Goal: Task Accomplishment & Management: Manage account settings

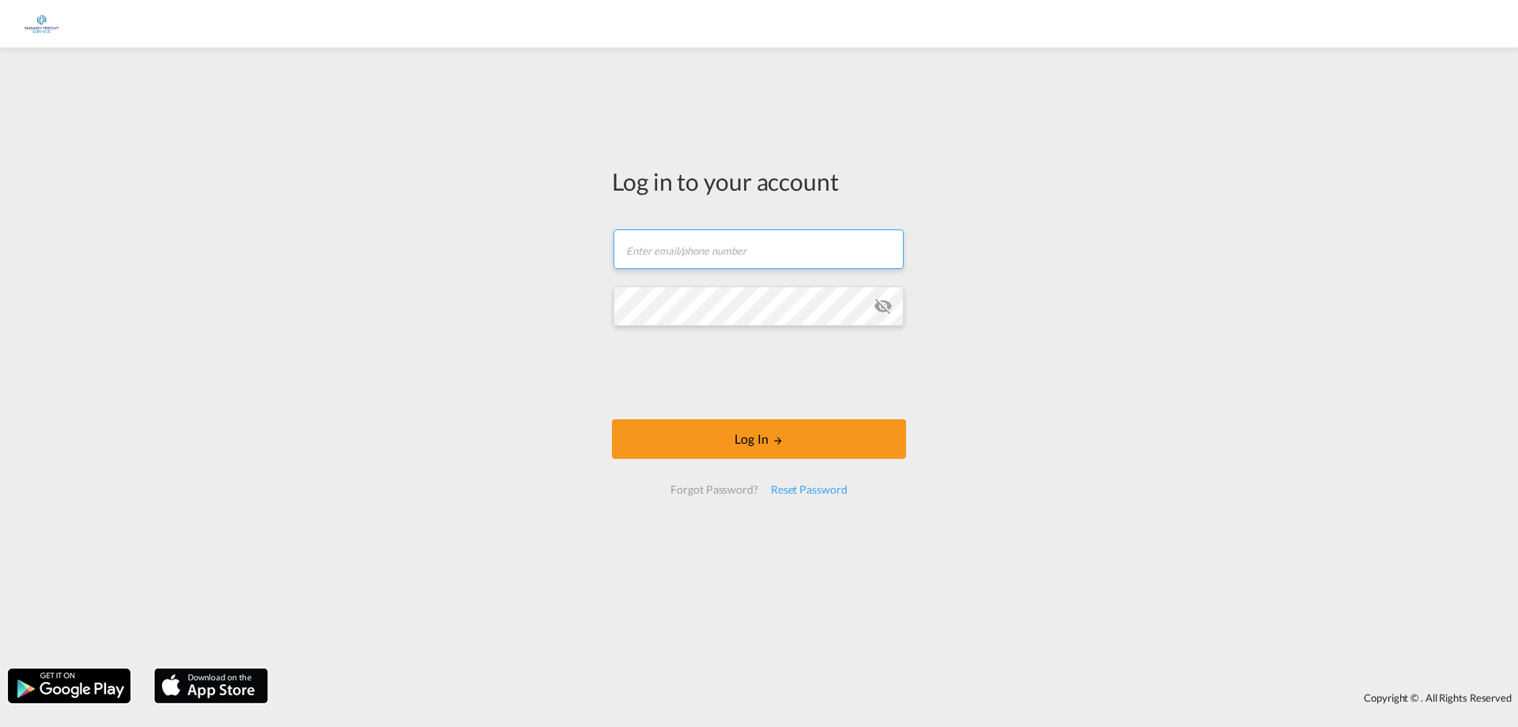
click at [721, 254] on input "text" at bounding box center [759, 249] width 290 height 40
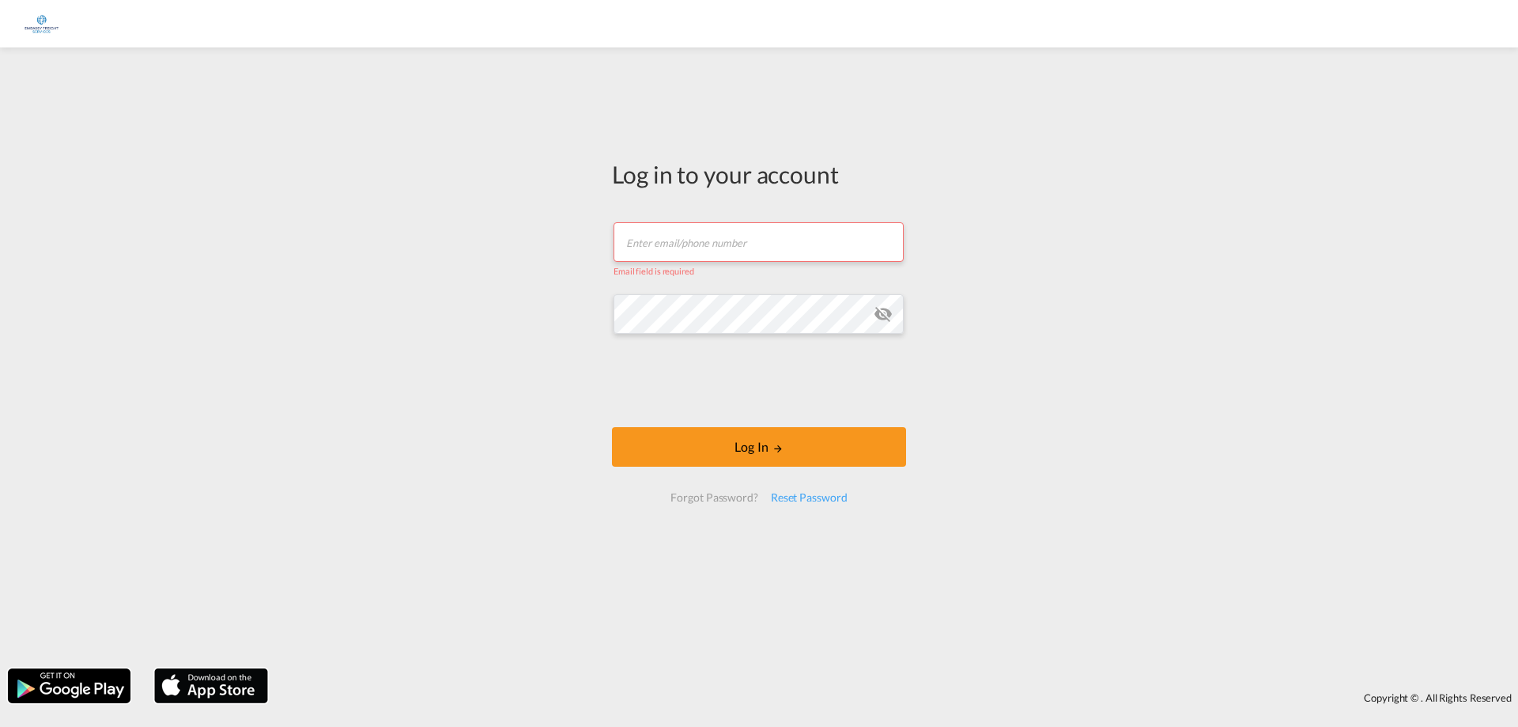
click at [682, 230] on input "text" at bounding box center [759, 242] width 290 height 40
paste input "[PERSON_NAME][EMAIL_ADDRESS][DOMAIN_NAME]"
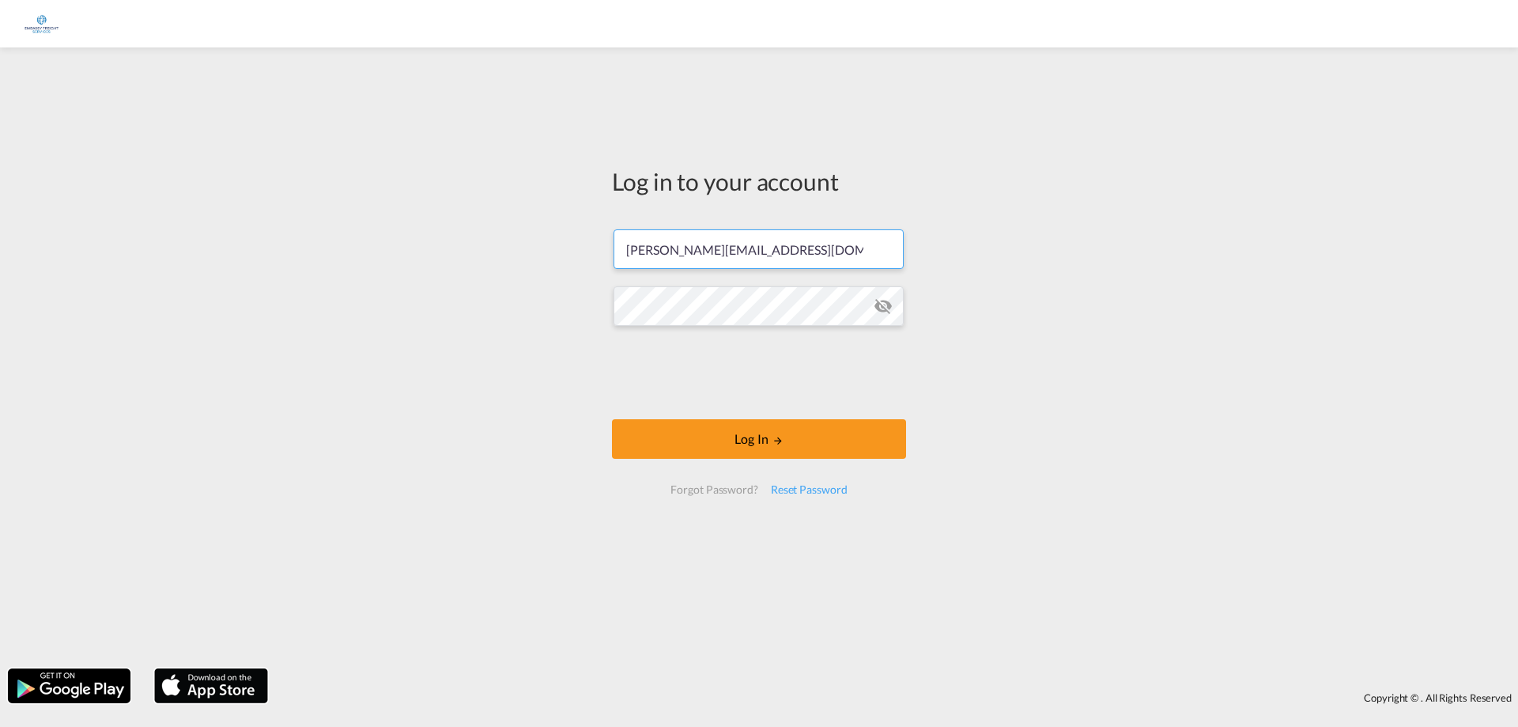
type input "[PERSON_NAME][EMAIL_ADDRESS][DOMAIN_NAME]"
click at [798, 450] on button "Log In" at bounding box center [759, 439] width 294 height 40
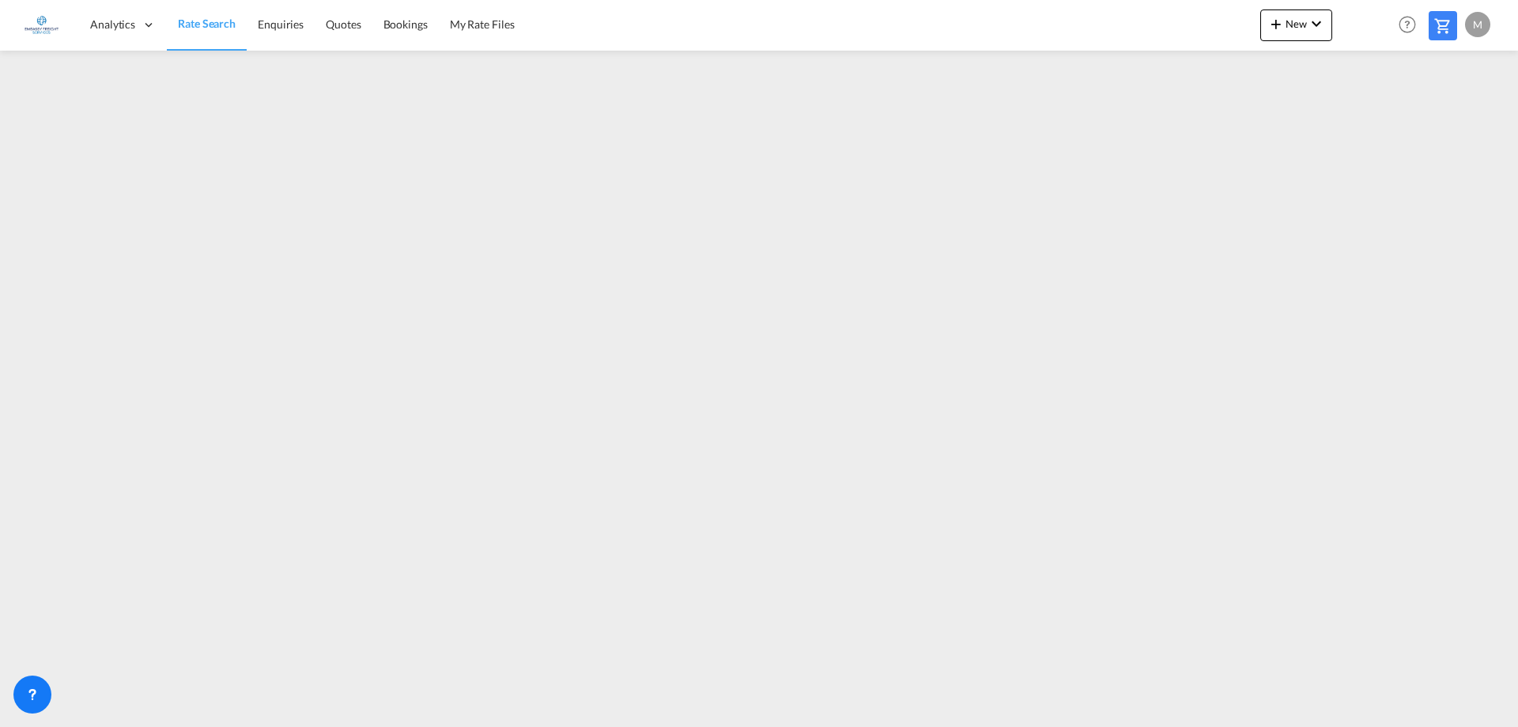
click at [1478, 31] on div "M" at bounding box center [1477, 24] width 25 height 25
click at [1457, 69] on button "My Profile" at bounding box center [1459, 70] width 103 height 32
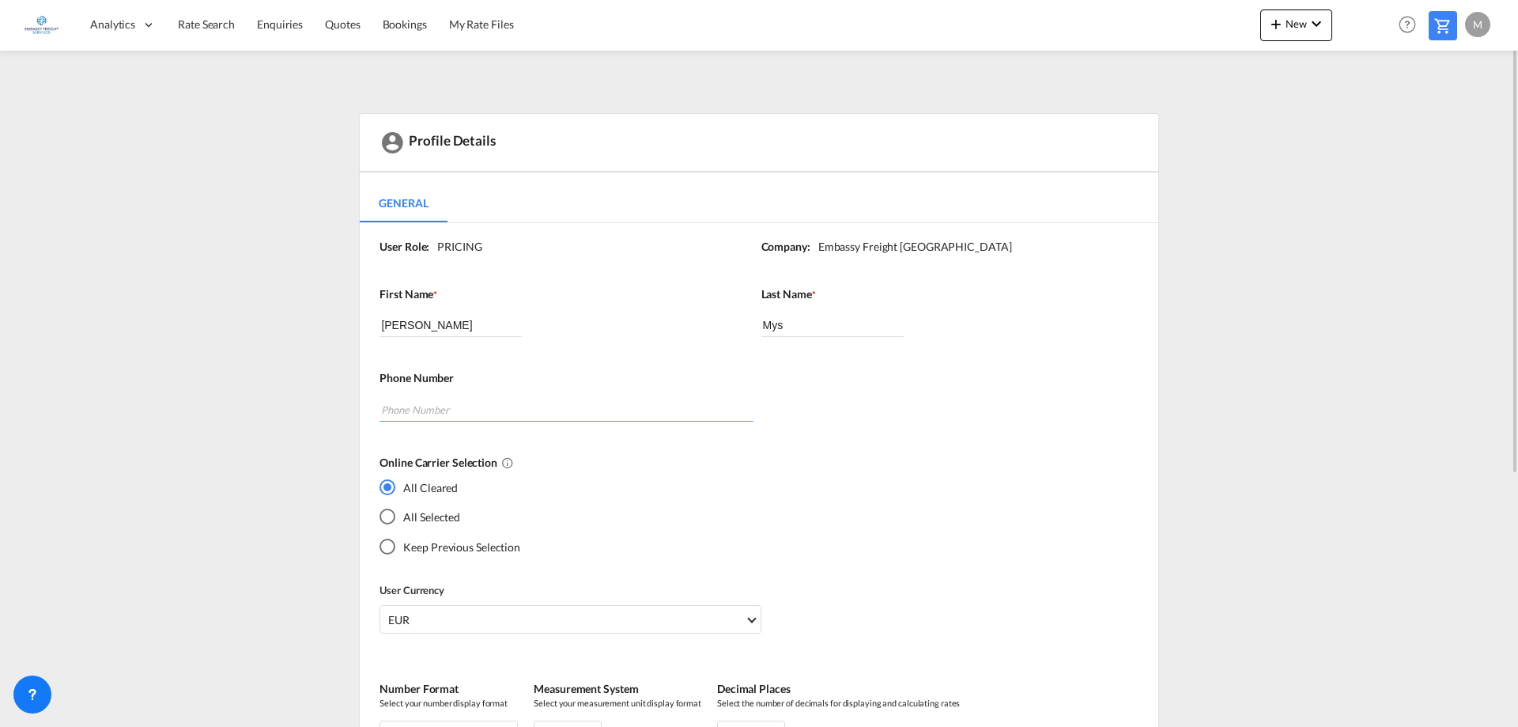
click at [421, 406] on input "tel" at bounding box center [566, 410] width 373 height 24
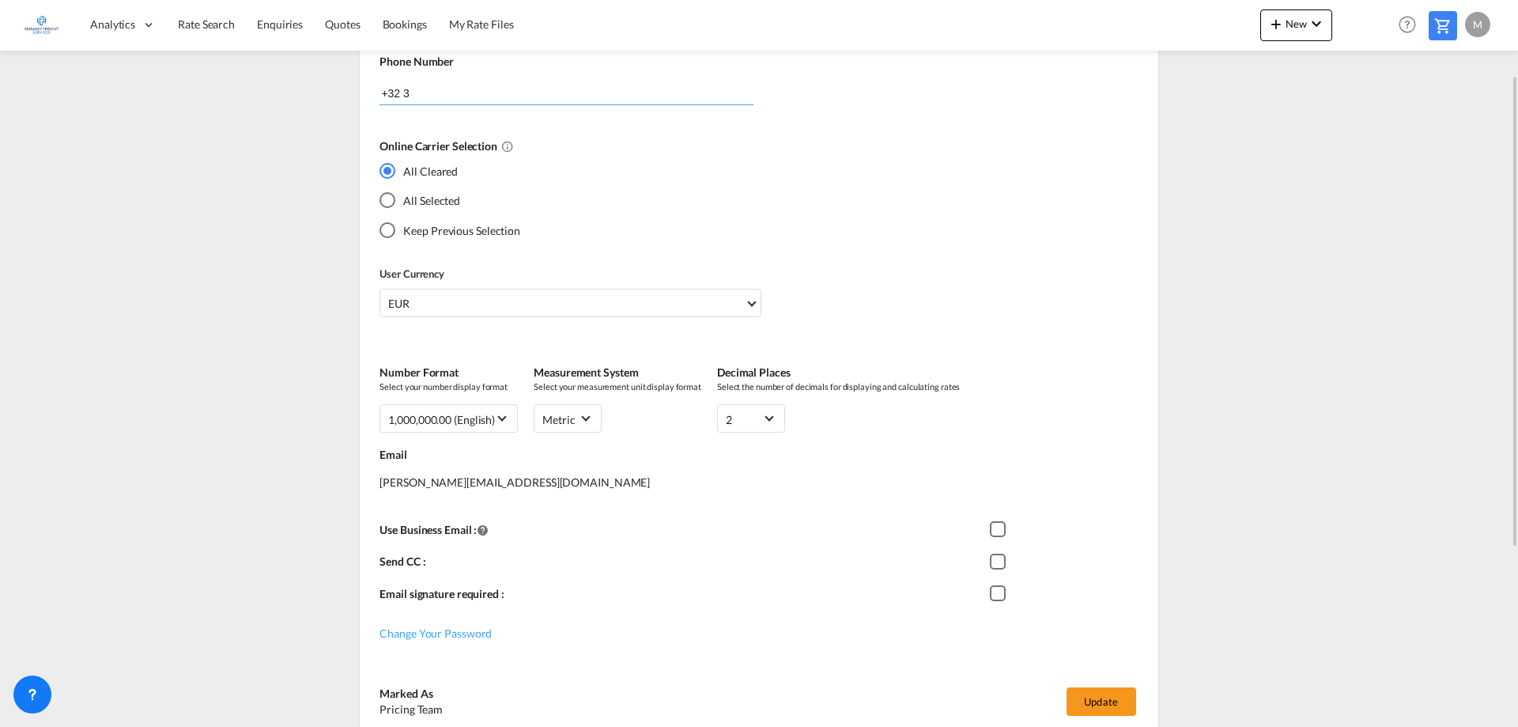
scroll to position [389, 0]
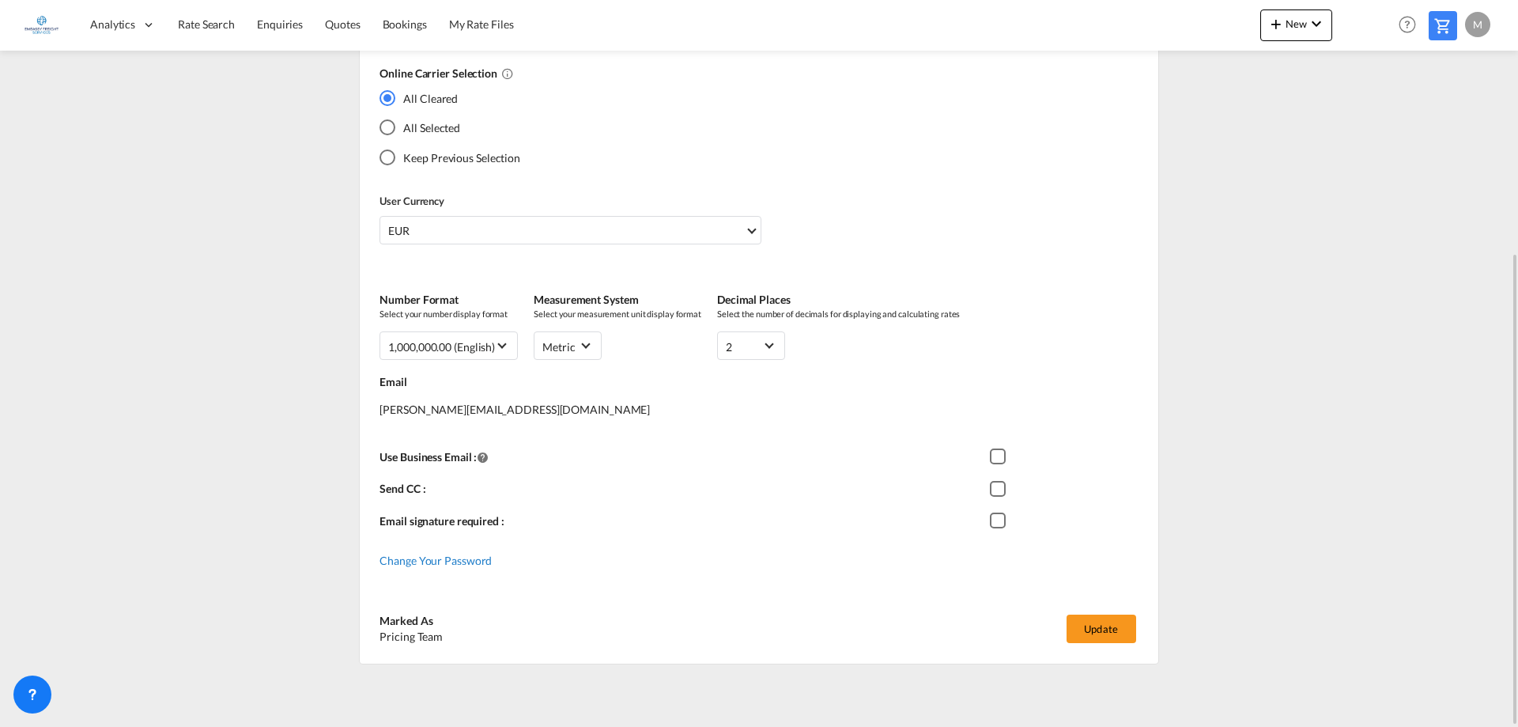
type input "+32 3"
click at [439, 561] on span "Change Your Password" at bounding box center [436, 559] width 112 height 13
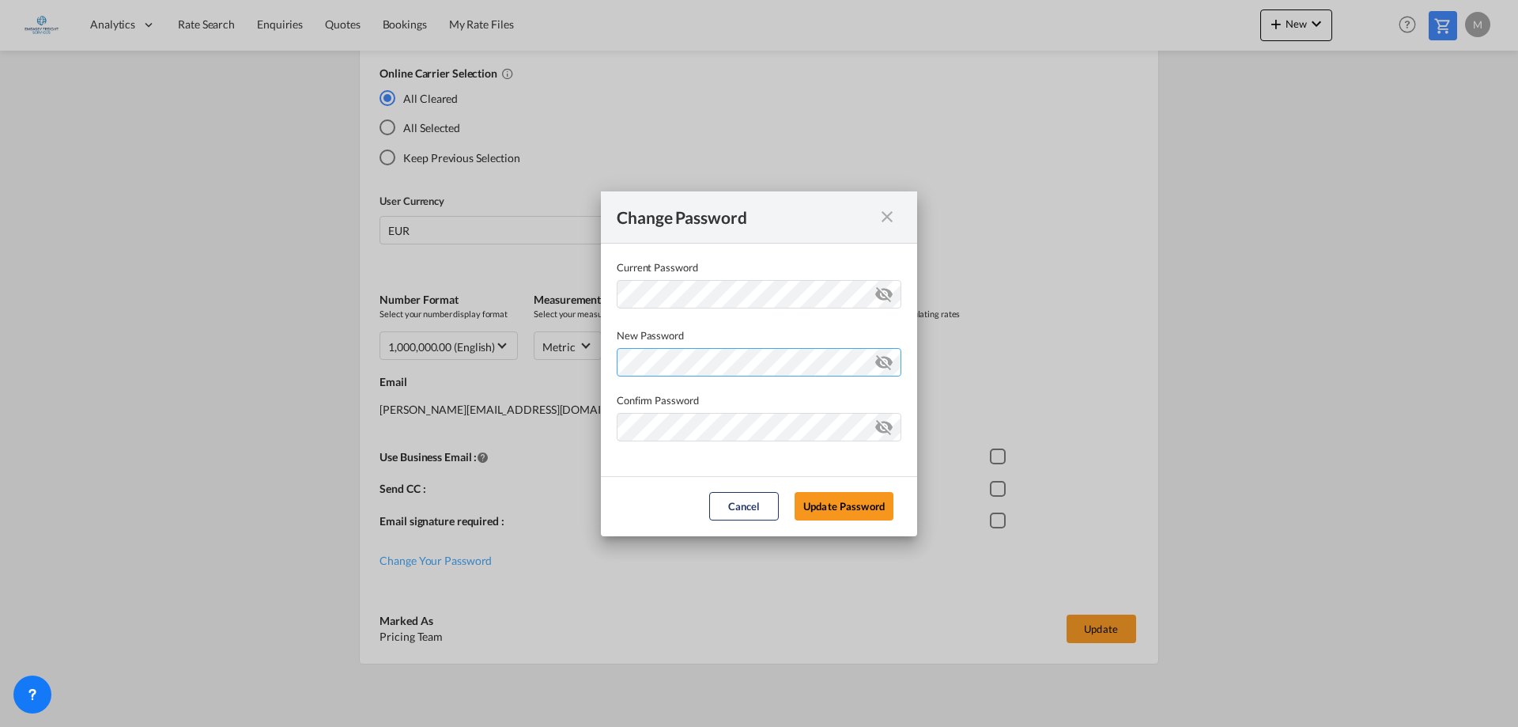
click at [735, 361] on div "Password must contain the following: A special character A number Minimum 8 cha…" at bounding box center [759, 359] width 285 height 33
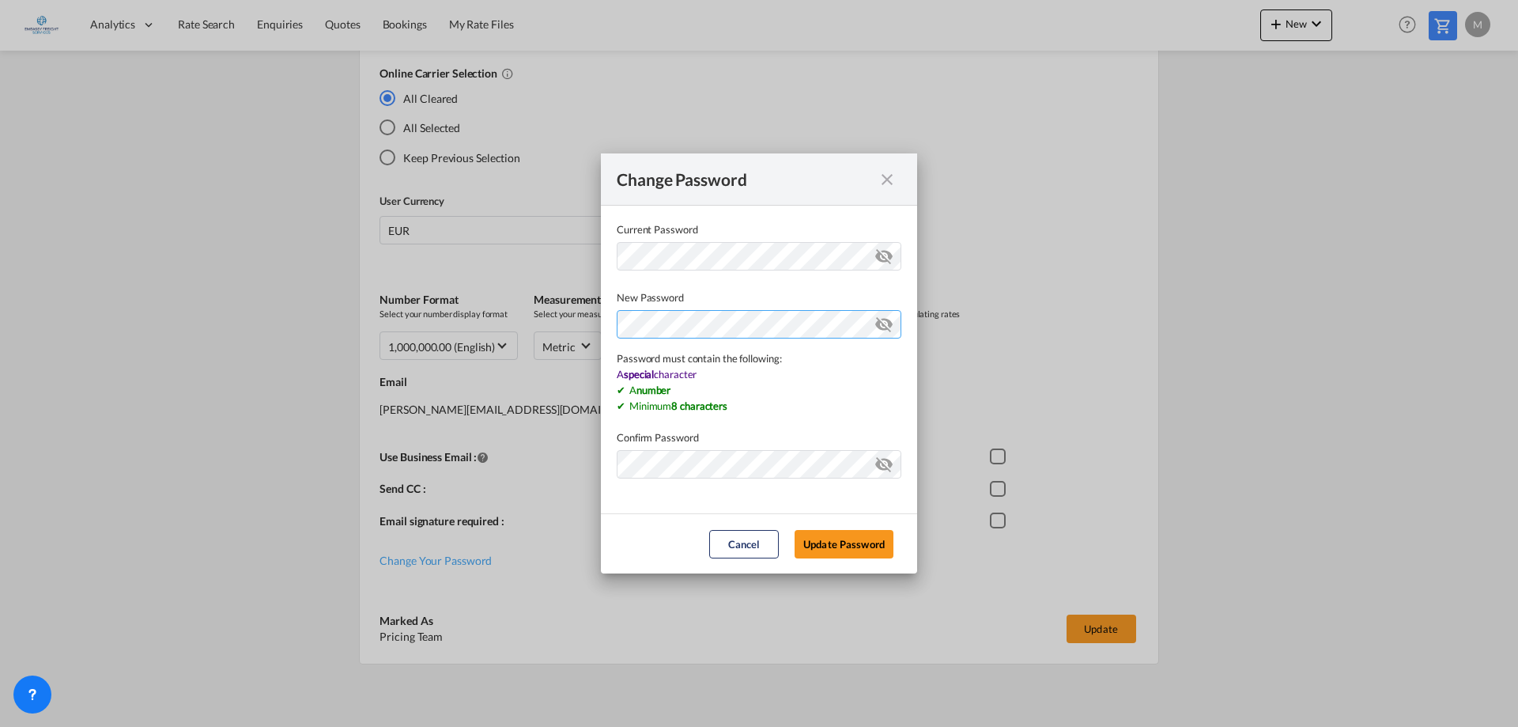
click at [522, 304] on div "Change Password Current Password New Password Password must contain the followi…" at bounding box center [759, 363] width 1518 height 727
click at [667, 460] on md-dialog-content "Current Password New Password Password must contain the following: A special ch…" at bounding box center [759, 360] width 316 height 308
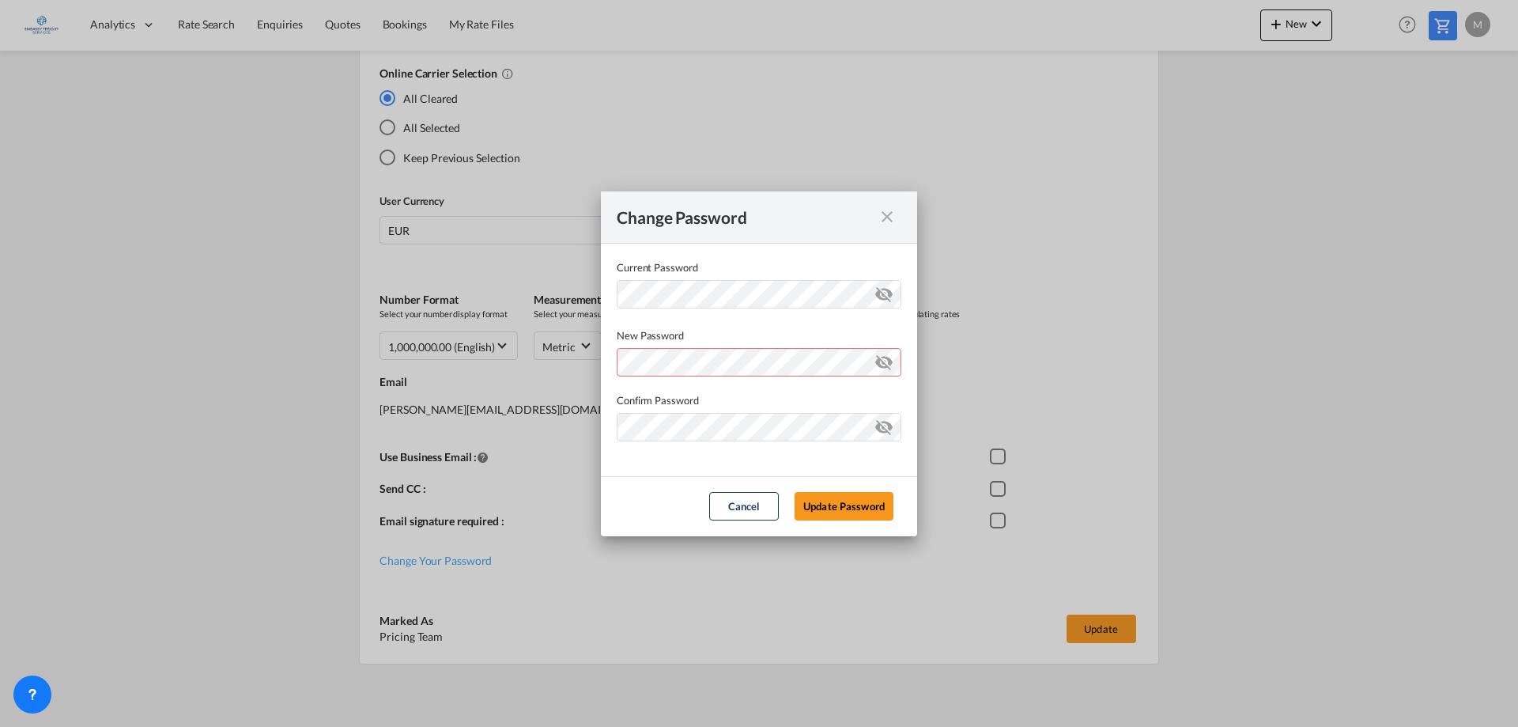
click at [718, 351] on div "Password must contain the following: A special character A number Minimum 8 cha…" at bounding box center [759, 359] width 285 height 33
click at [890, 324] on md-dialog-content "Current Password New Password Password must contain the following: A special ch…" at bounding box center [759, 360] width 316 height 232
click at [885, 364] on md-icon "icon-eye-off" at bounding box center [883, 358] width 19 height 19
click at [769, 356] on div "Password must contain the following: A special character A number Minimum 8 cha…" at bounding box center [759, 359] width 285 height 33
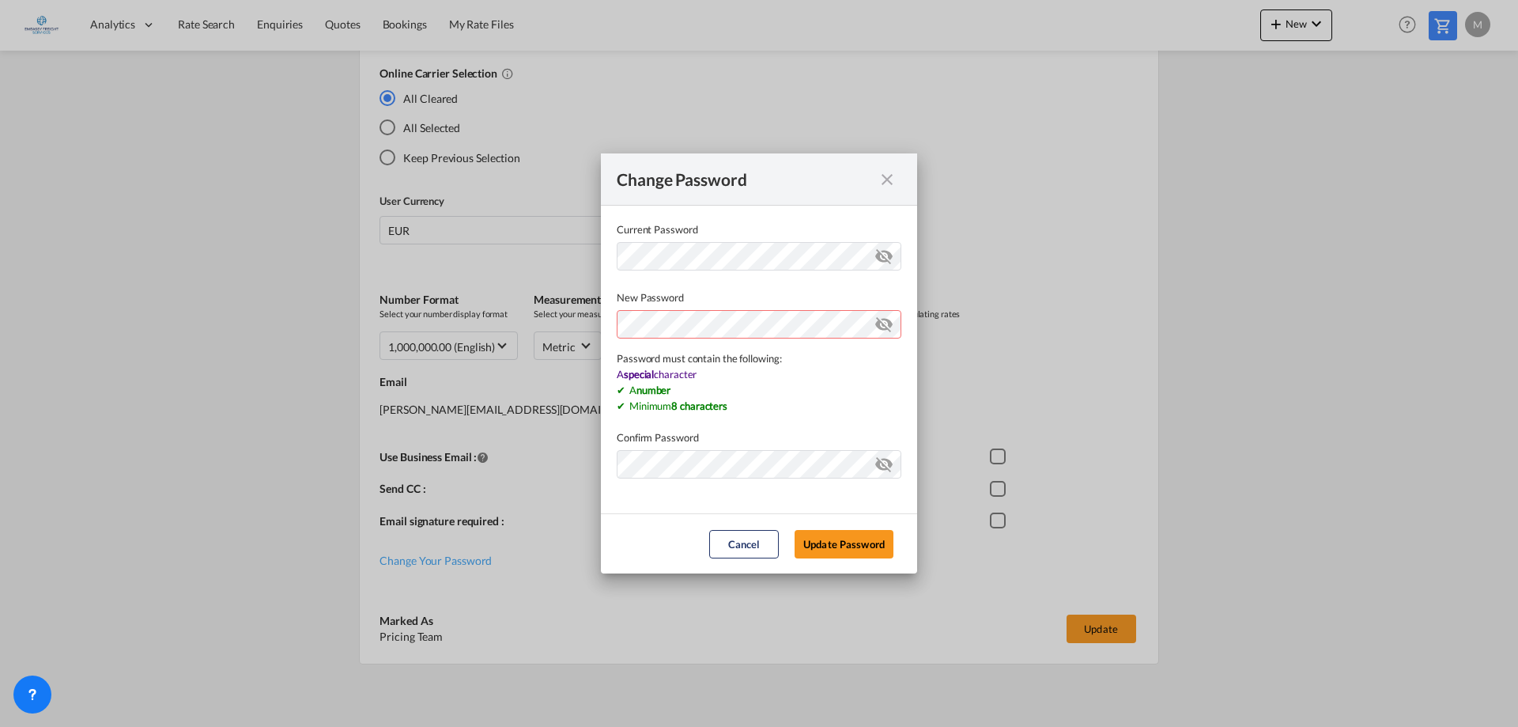
click at [538, 317] on div "Change Password Current Password New Password Password must contain the followi…" at bounding box center [759, 363] width 1518 height 727
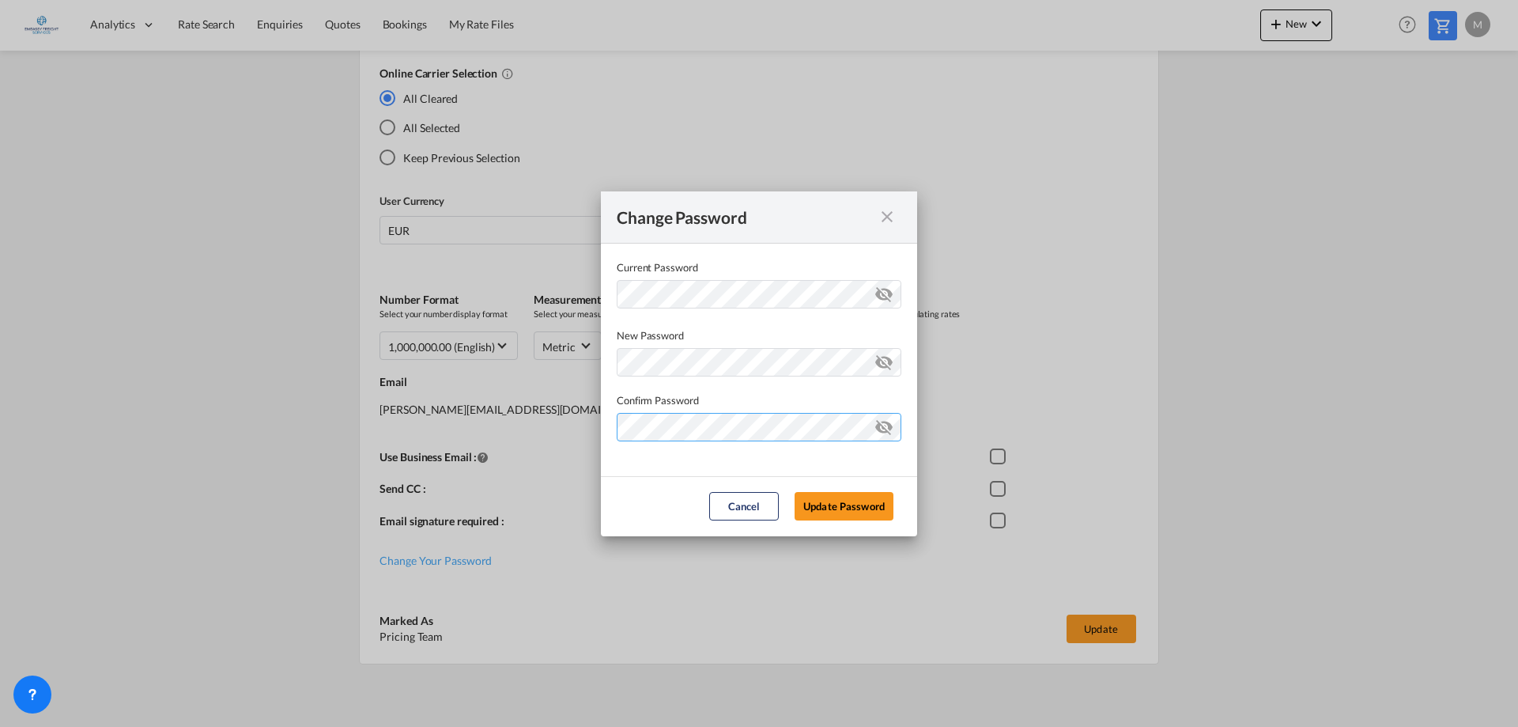
click at [703, 463] on md-dialog-content "Current Password New Password Password must contain the following: A special ch…" at bounding box center [759, 360] width 316 height 232
click at [865, 512] on button "Update Password" at bounding box center [844, 506] width 99 height 28
click at [834, 504] on button "Update Password" at bounding box center [844, 506] width 99 height 28
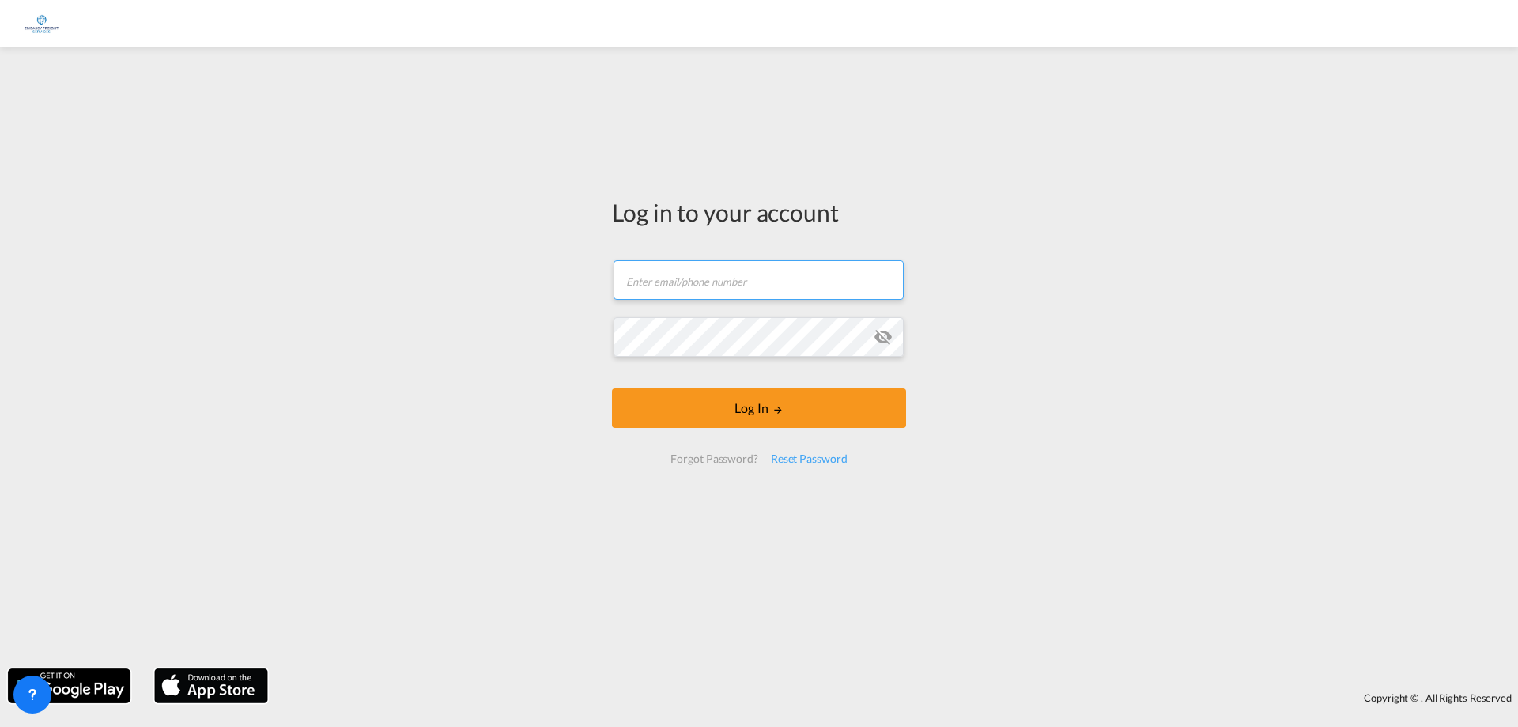
type input "[PERSON_NAME][EMAIL_ADDRESS][DOMAIN_NAME]"
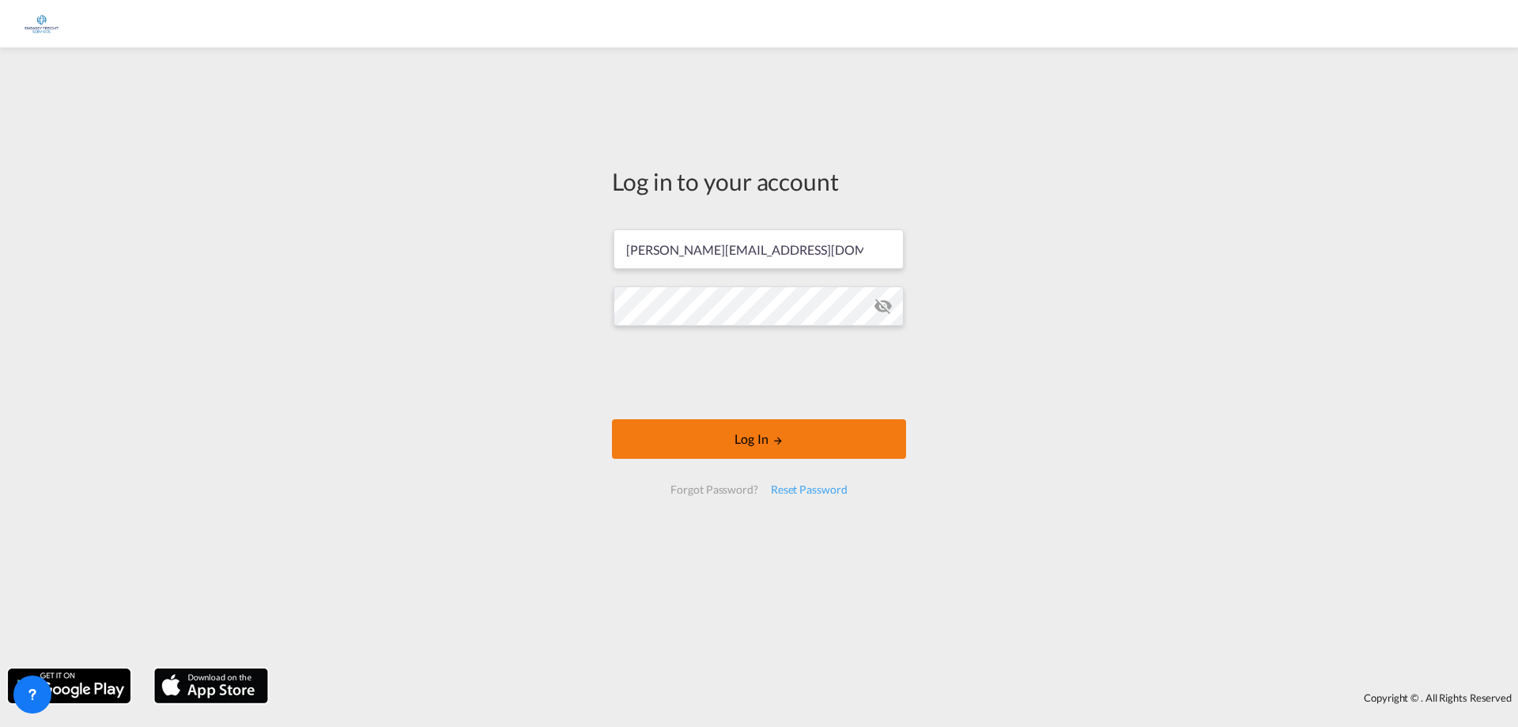
click at [793, 434] on button "Log In" at bounding box center [759, 439] width 294 height 40
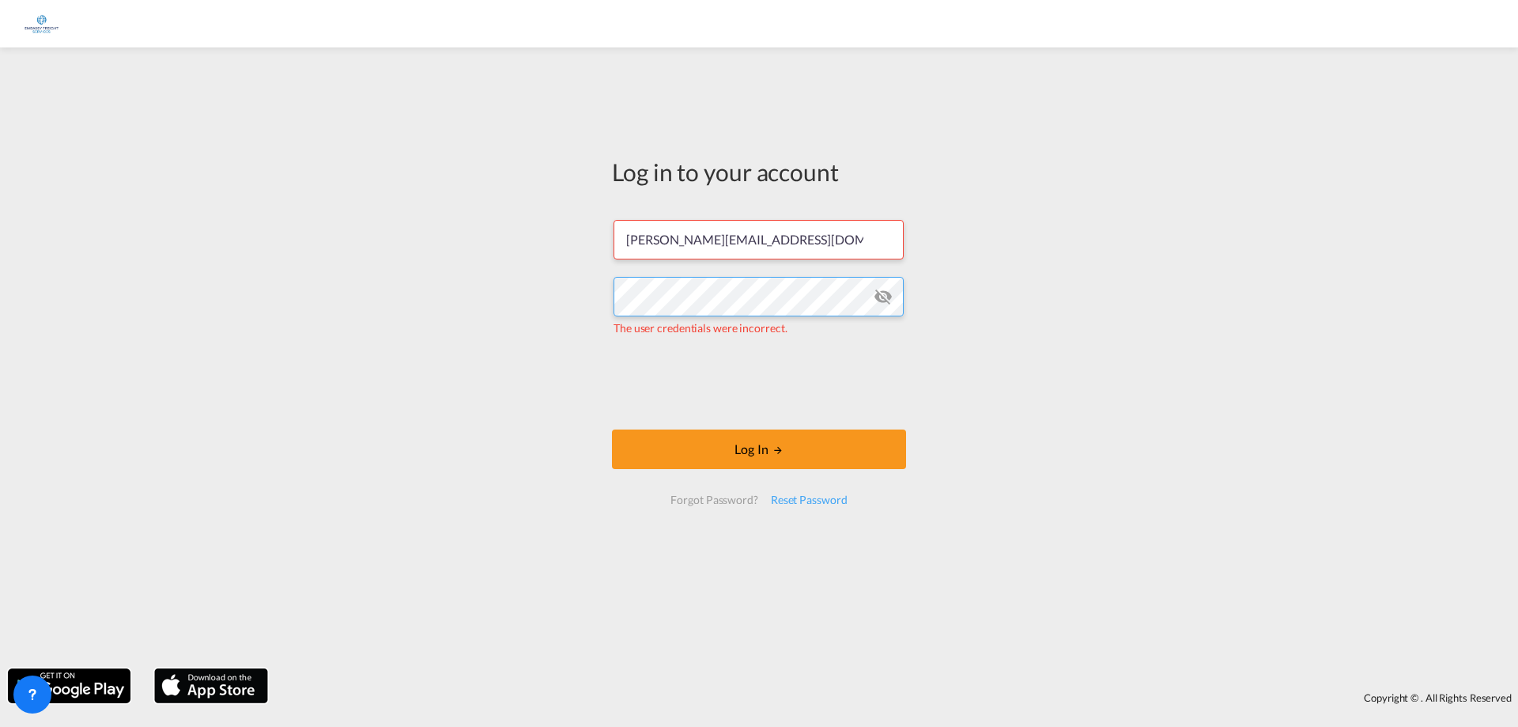
click at [218, 237] on div "Log in to your account [PERSON_NAME][EMAIL_ADDRESS][DOMAIN_NAME] The user crede…" at bounding box center [759, 357] width 1518 height 605
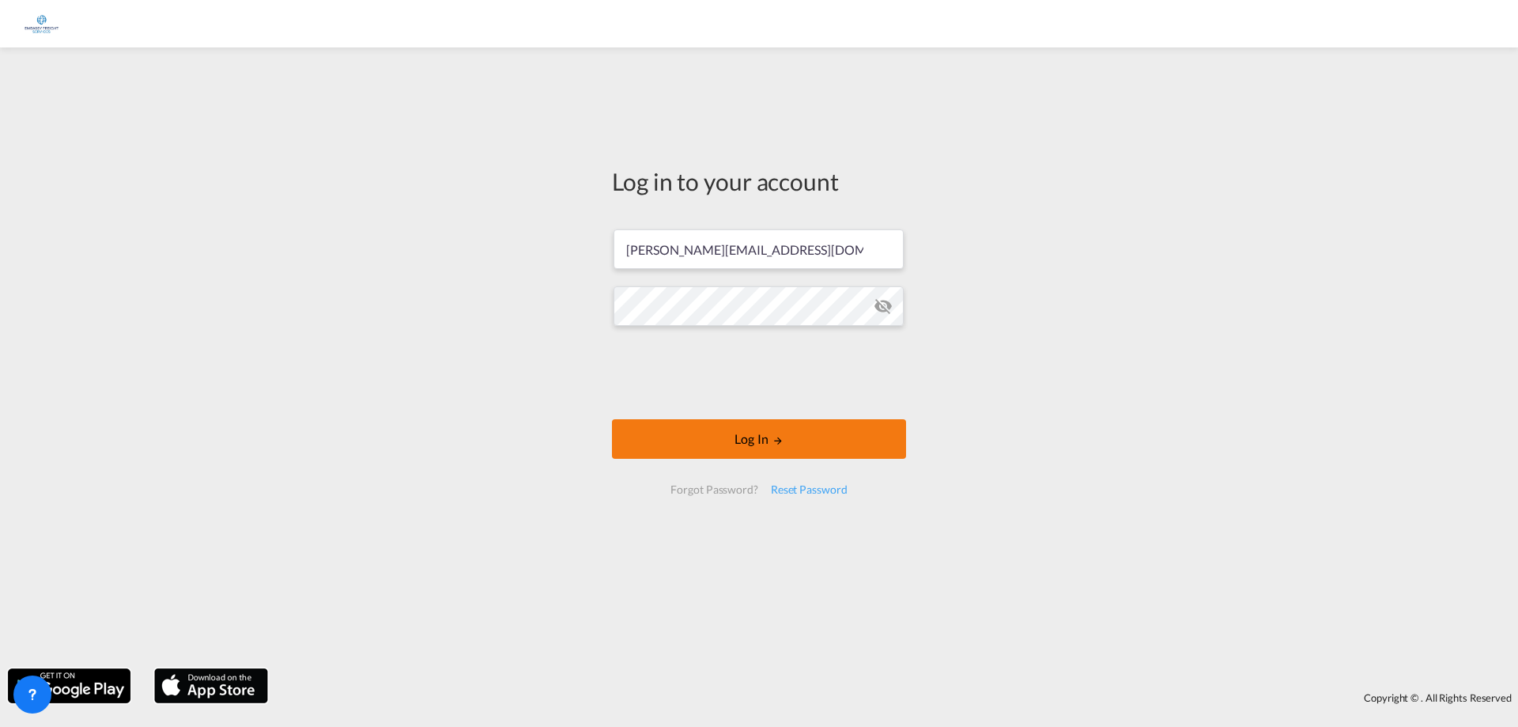
click at [773, 441] on md-icon "LOGIN" at bounding box center [777, 440] width 11 height 11
